Goal: Transaction & Acquisition: Purchase product/service

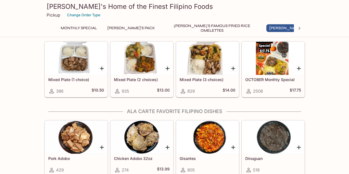
scroll to position [303, 0]
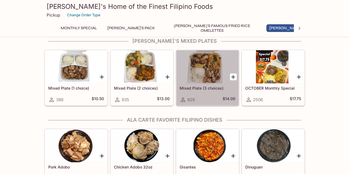
click at [205, 69] on div at bounding box center [207, 66] width 62 height 33
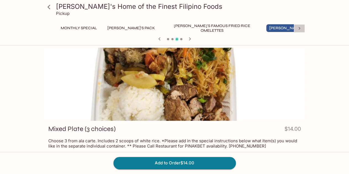
click at [299, 29] on icon at bounding box center [299, 28] width 2 height 3
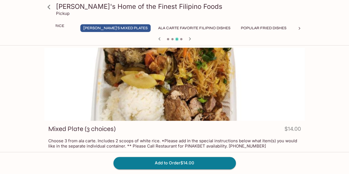
scroll to position [0, 211]
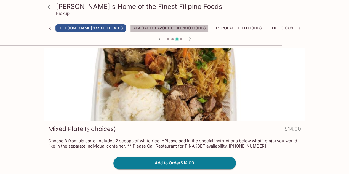
click at [130, 27] on button "Ala Carte Favorite Filipino Dishes" at bounding box center [169, 28] width 78 height 8
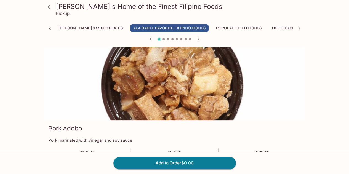
scroll to position [0, 0]
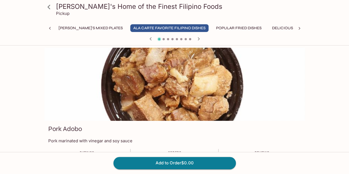
click at [213, 28] on button "Popular Fried Dishes" at bounding box center [239, 28] width 52 height 8
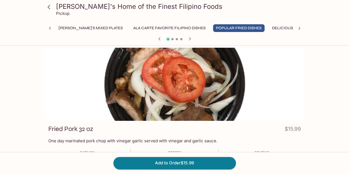
click at [269, 30] on button "Delicious Soups" at bounding box center [289, 28] width 41 height 8
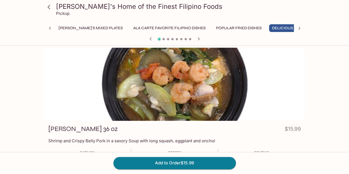
click at [314, 27] on button "Squid and Shrimp Dishes" at bounding box center [343, 28] width 58 height 8
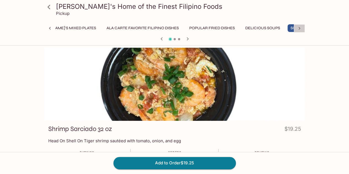
click at [300, 28] on icon at bounding box center [299, 29] width 6 height 6
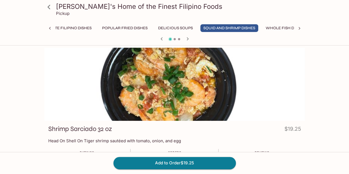
scroll to position [0, 417]
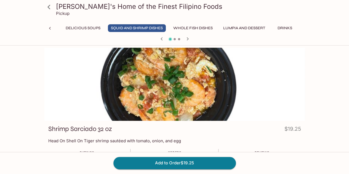
click at [50, 28] on icon at bounding box center [50, 28] width 2 height 3
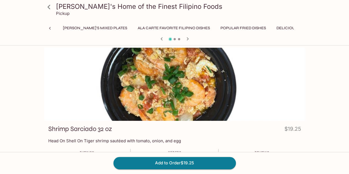
click at [50, 28] on icon at bounding box center [50, 28] width 2 height 3
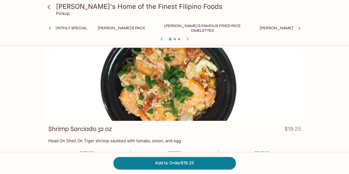
scroll to position [0, 0]
click at [72, 28] on button "Monthly Special" at bounding box center [79, 28] width 42 height 8
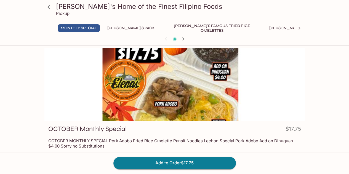
click at [124, 28] on button "[PERSON_NAME]'s Pack" at bounding box center [131, 28] width 54 height 8
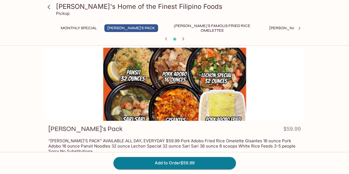
click at [298, 27] on icon at bounding box center [299, 29] width 6 height 6
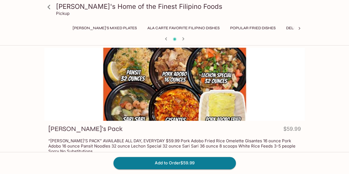
scroll to position [0, 211]
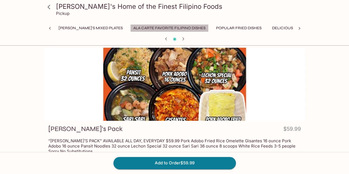
click at [130, 27] on button "Ala Carte Favorite Filipino Dishes" at bounding box center [169, 28] width 78 height 8
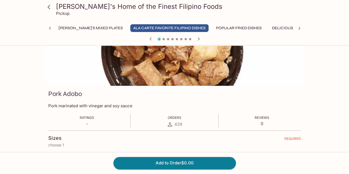
scroll to position [0, 0]
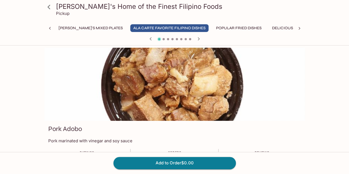
click at [61, 26] on button "[PERSON_NAME]'s Mixed Plates" at bounding box center [90, 28] width 70 height 8
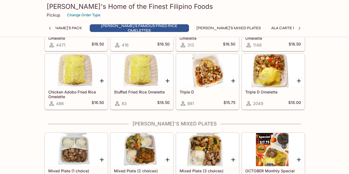
scroll to position [276, 0]
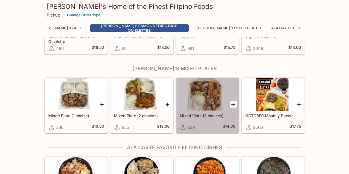
click at [207, 98] on div at bounding box center [207, 94] width 62 height 33
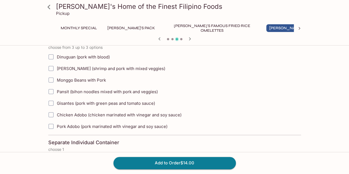
scroll to position [28, 0]
